Goal: Navigation & Orientation: Find specific page/section

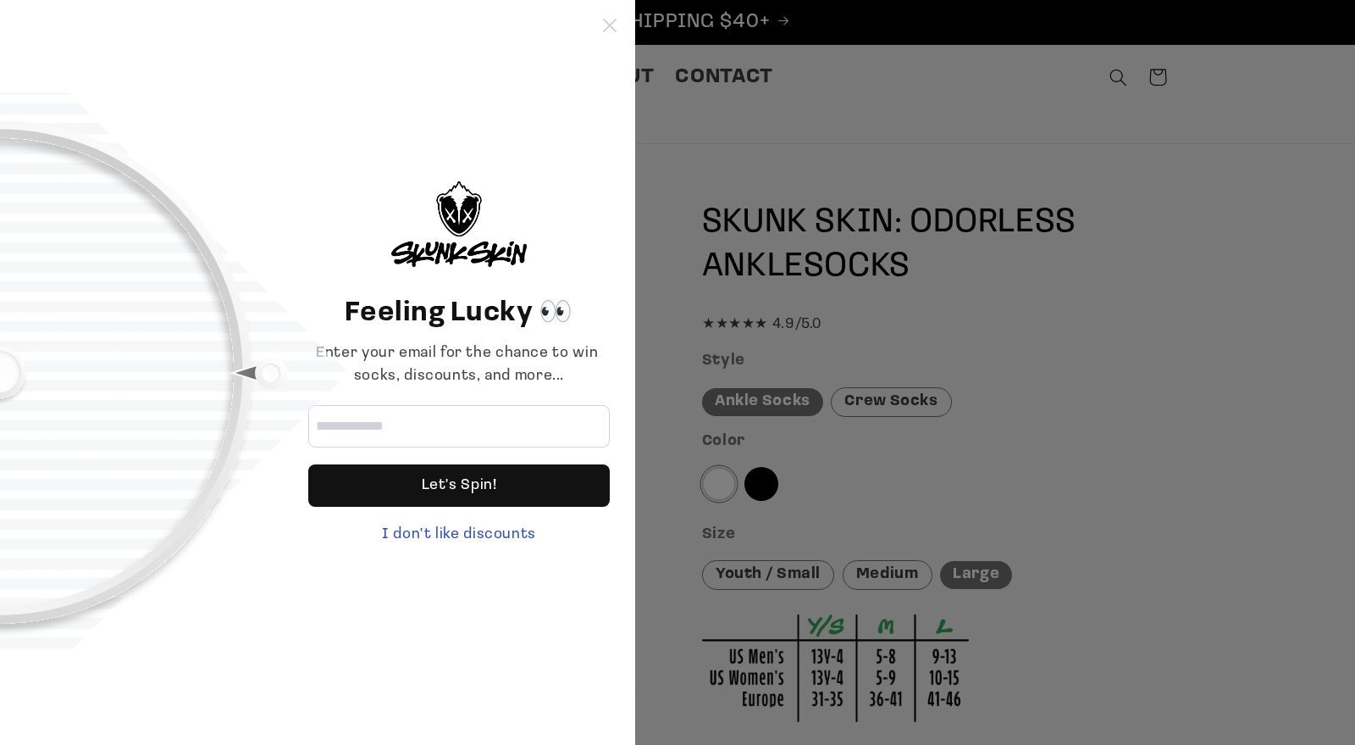
click at [605, 25] on icon at bounding box center [610, 26] width 14 height 14
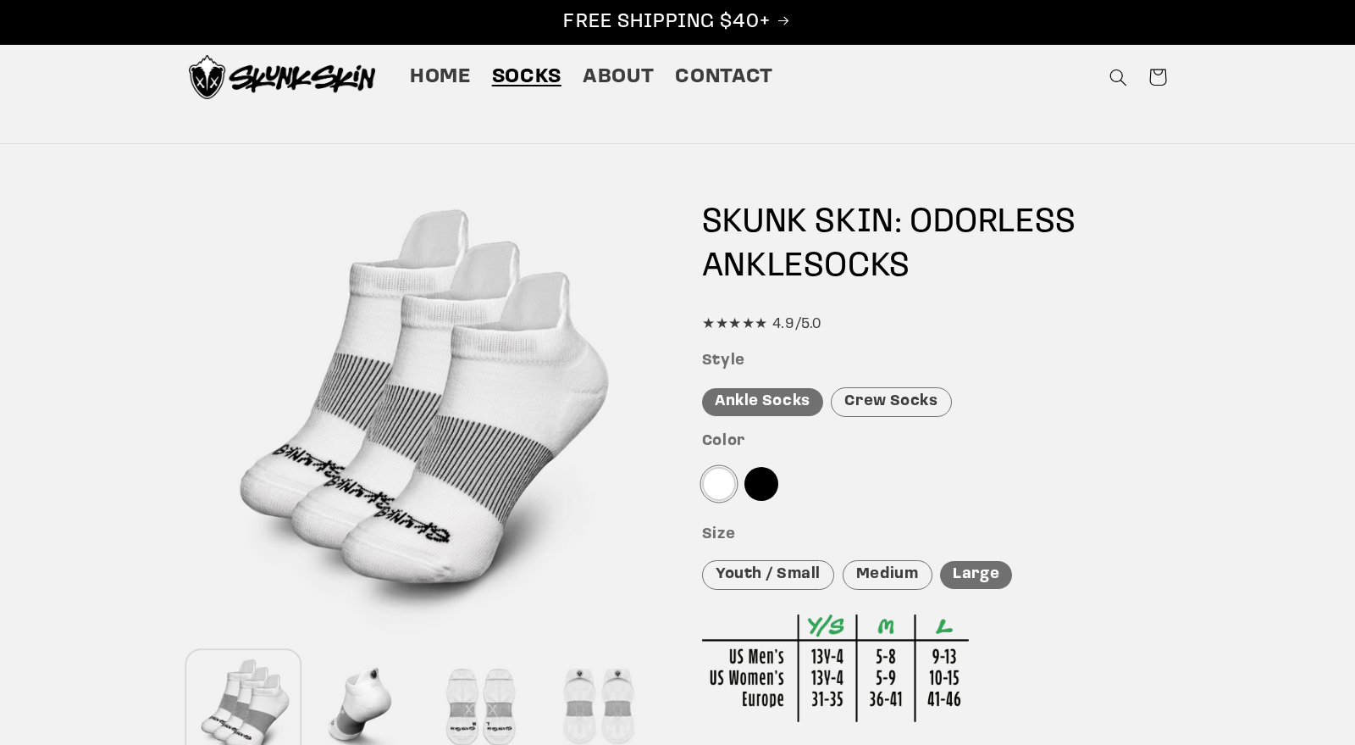
click at [605, 25] on p "FREE SHIPPING $40+" at bounding box center [678, 22] width 1320 height 26
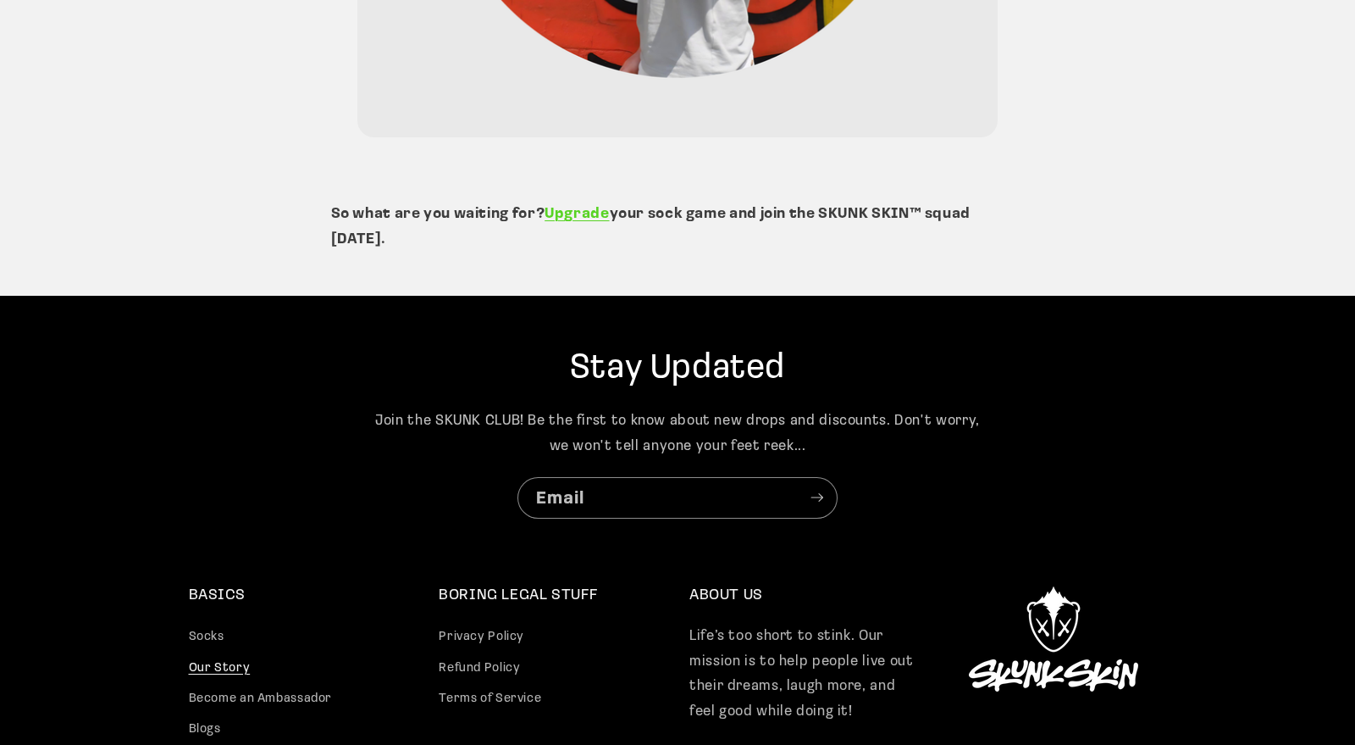
scroll to position [4250, 0]
